Goal: Transaction & Acquisition: Subscribe to service/newsletter

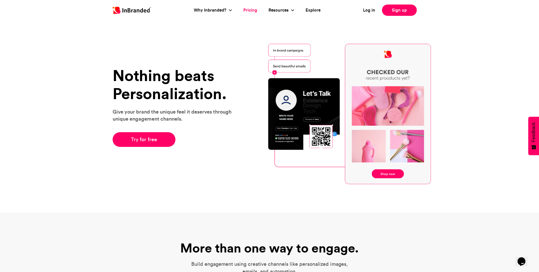
click at [246, 9] on link "Pricing" at bounding box center [250, 10] width 14 height 7
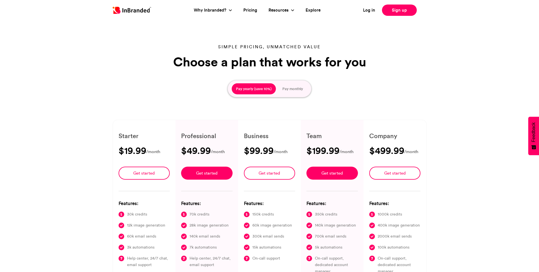
type input "****"
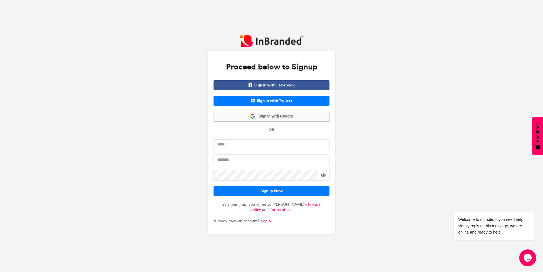
click at [288, 118] on span "Sign in with Google" at bounding box center [274, 117] width 38 height 6
